Goal: Find specific page/section: Find specific page/section

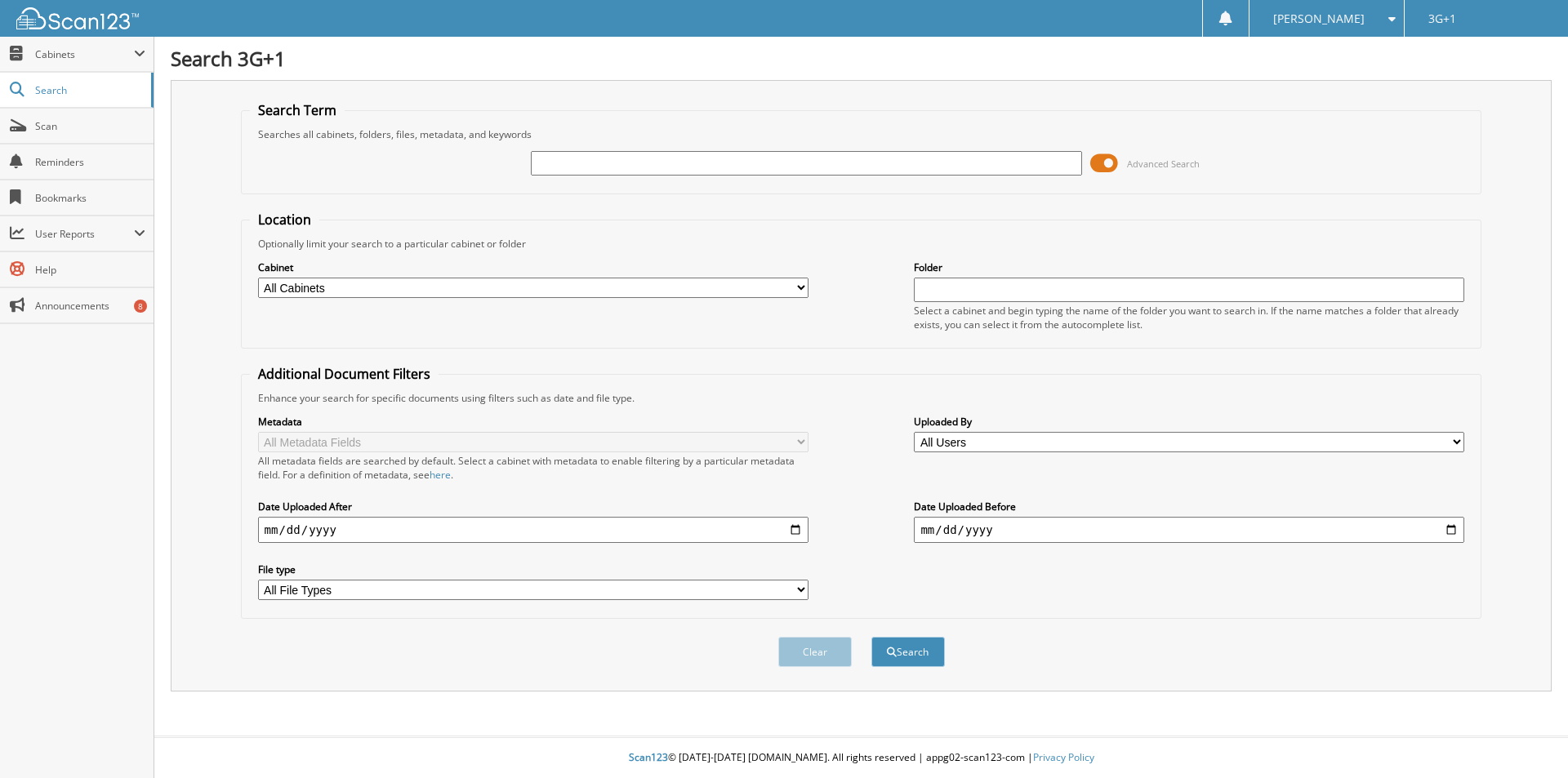
click at [613, 165] on input "text" at bounding box center [806, 163] width 551 height 25
type input "32573"
click at [872, 636] on button "Search" at bounding box center [908, 651] width 74 height 30
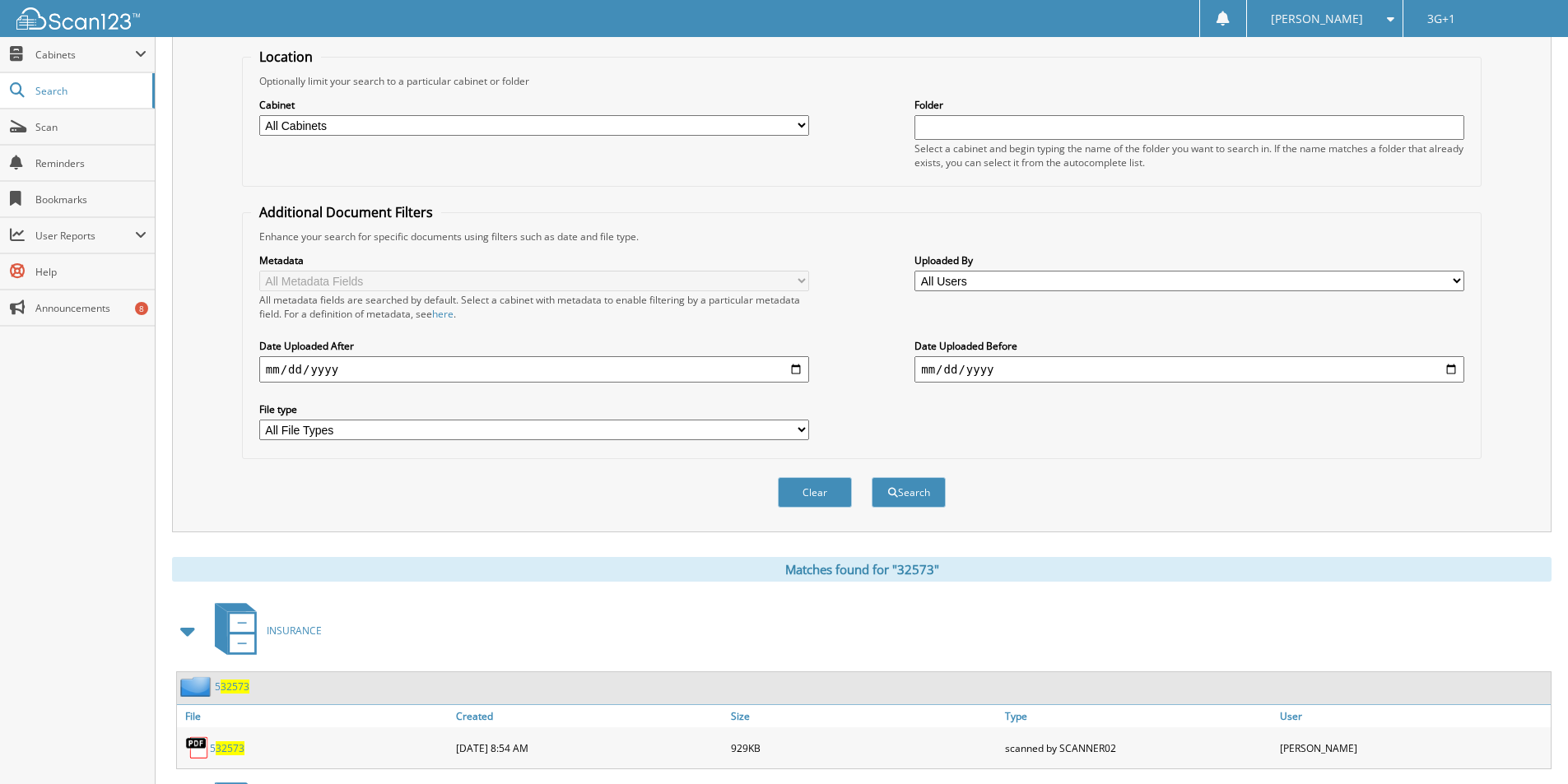
scroll to position [357, 0]
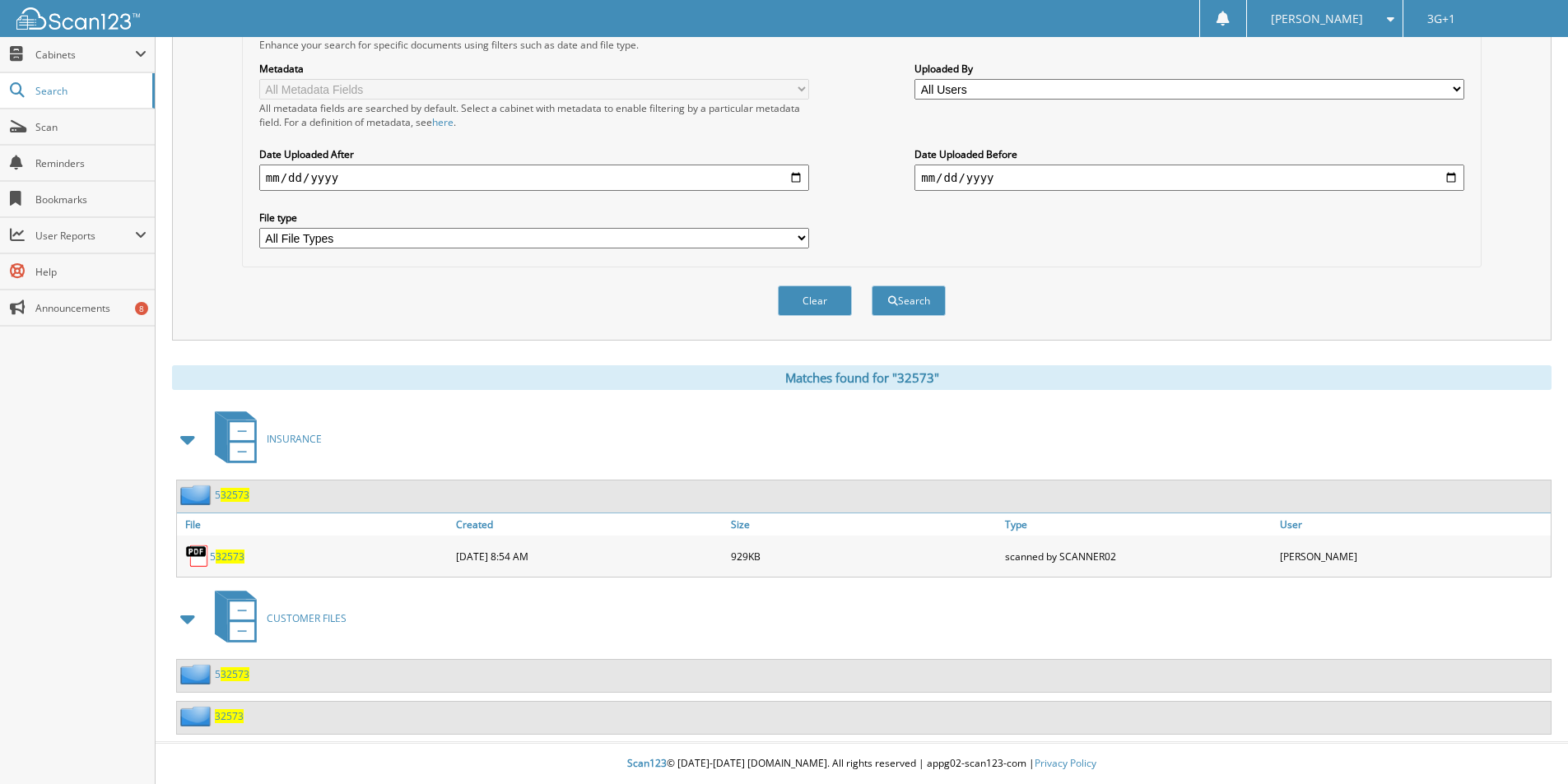
click at [229, 714] on span "32573" at bounding box center [229, 716] width 29 height 14
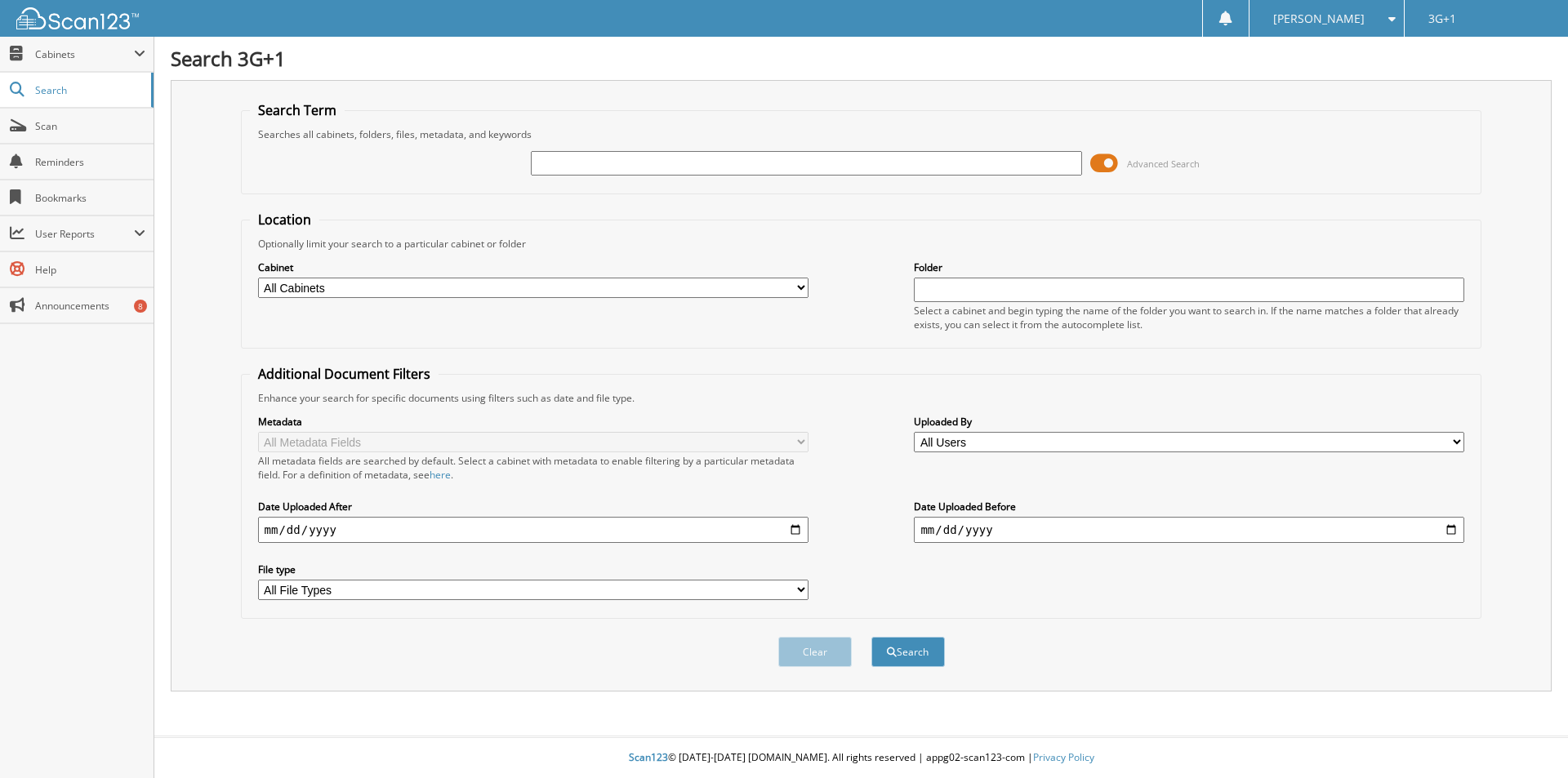
click at [594, 163] on input "text" at bounding box center [806, 163] width 551 height 25
type input "32573"
click at [872, 636] on button "Search" at bounding box center [908, 651] width 74 height 30
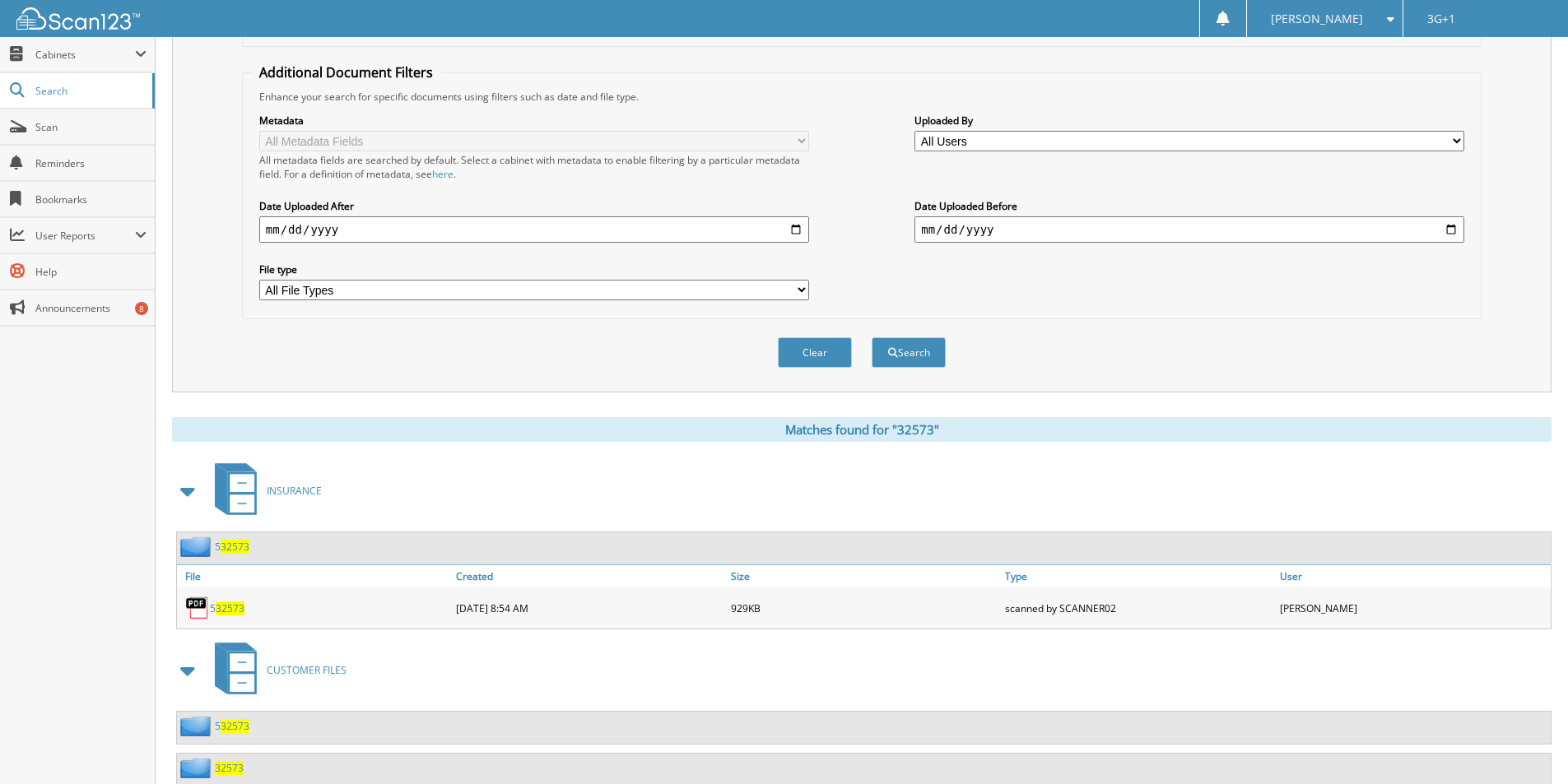
scroll to position [357, 0]
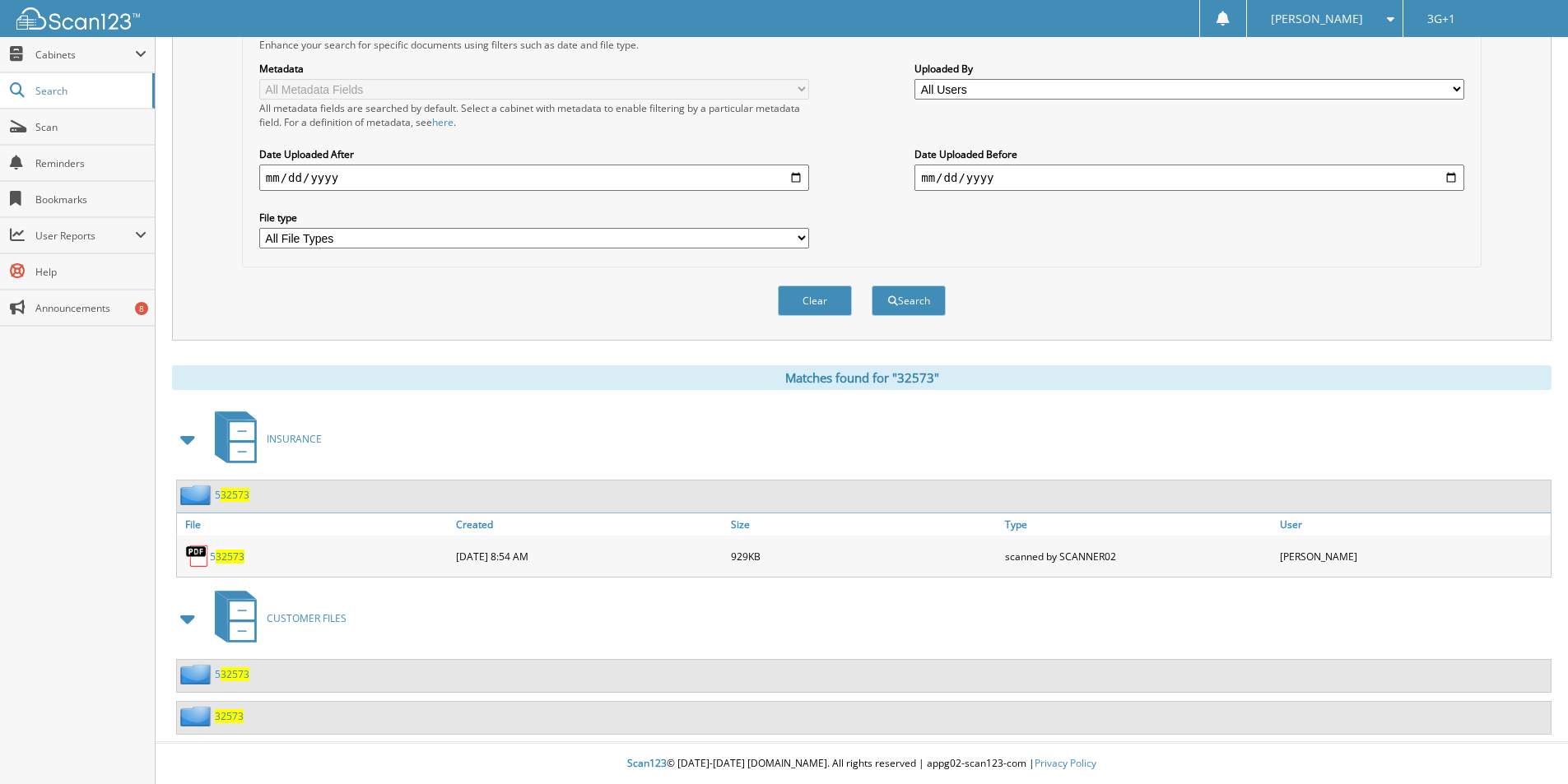
click at [234, 677] on span "32573" at bounding box center [234, 674] width 29 height 14
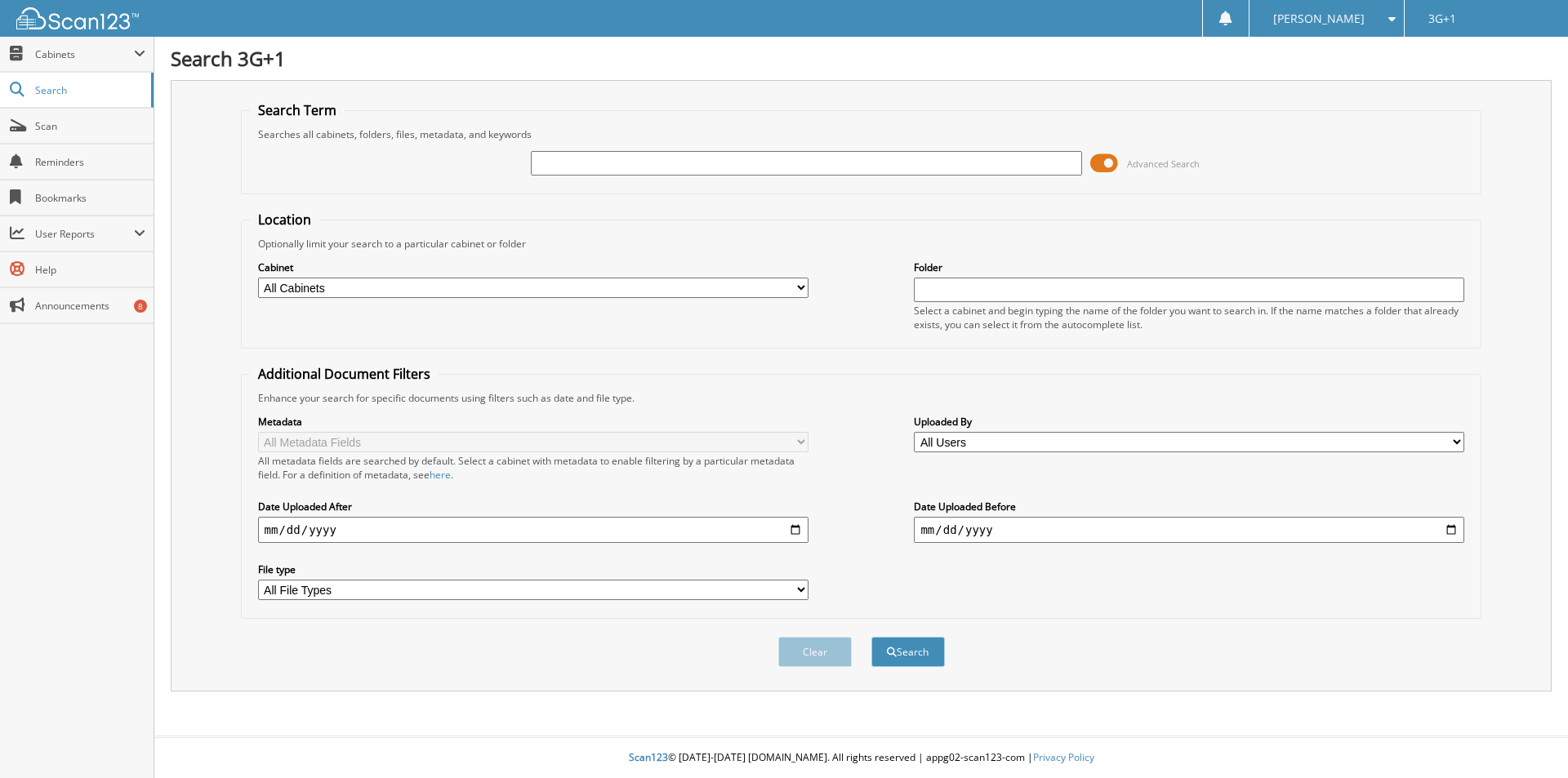
click at [93, 165] on span "Reminders" at bounding box center [89, 161] width 110 height 14
click at [787, 161] on input "text" at bounding box center [806, 163] width 551 height 25
type input "32573"
click at [872, 636] on button "Search" at bounding box center [908, 651] width 74 height 30
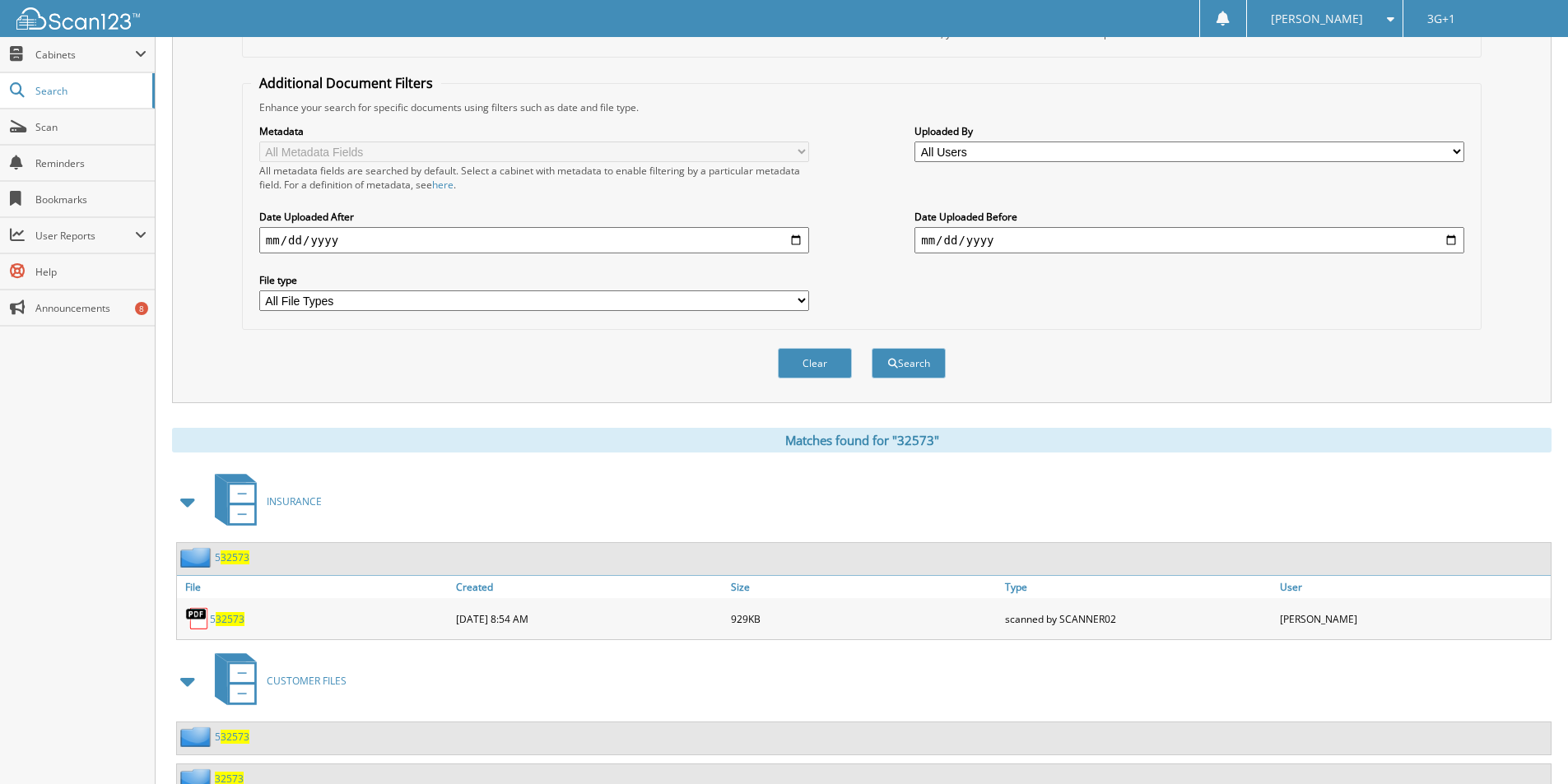
scroll to position [357, 0]
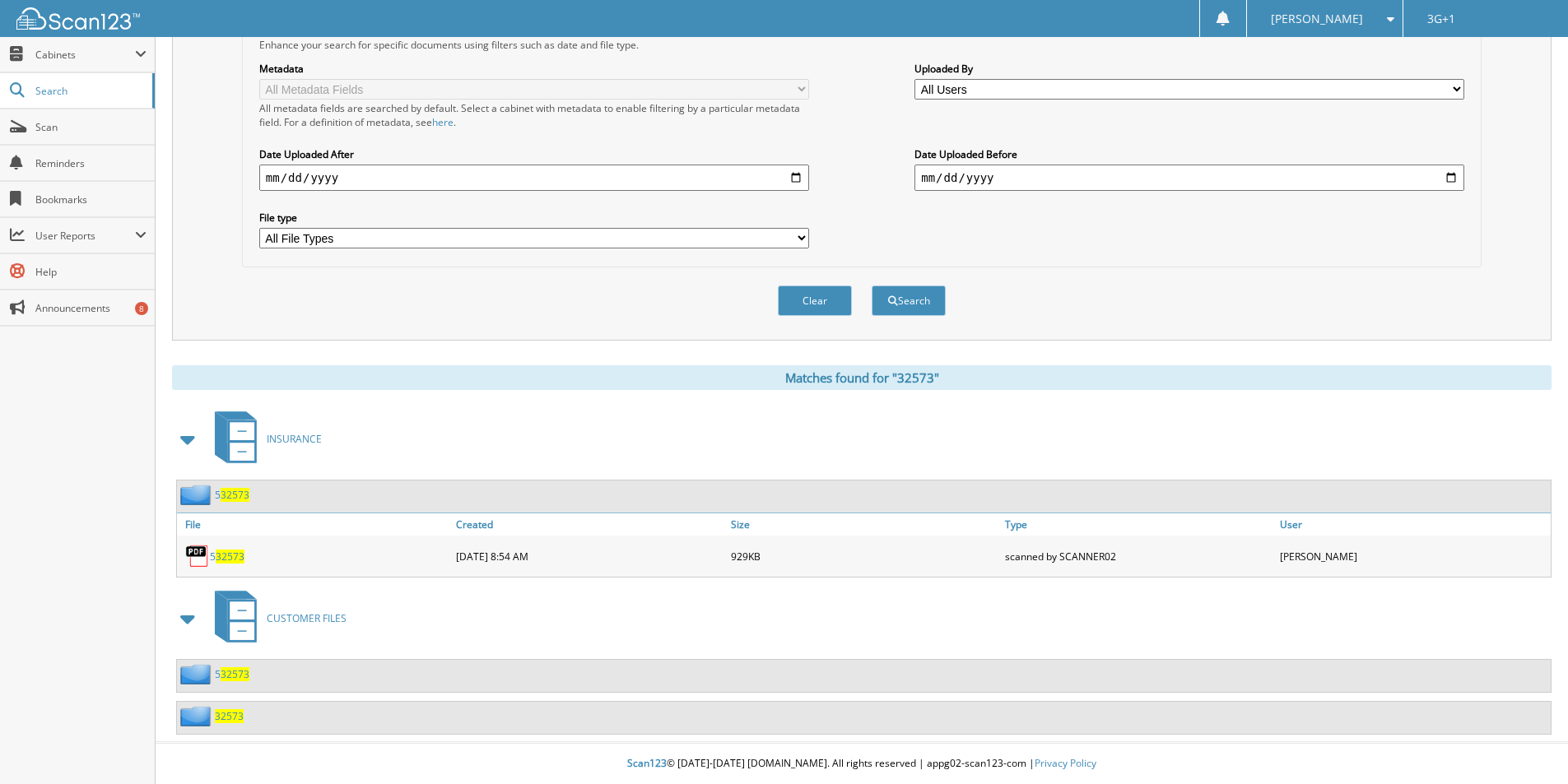
click at [224, 713] on span "32573" at bounding box center [229, 716] width 29 height 14
